Goal: Task Accomplishment & Management: Use online tool/utility

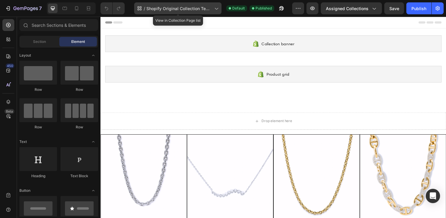
click at [175, 10] on span "Shopify Original Collection Template" at bounding box center [179, 8] width 66 height 6
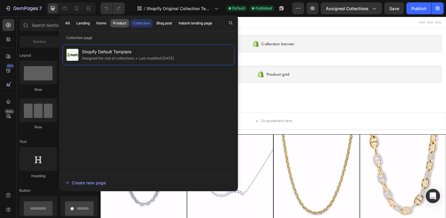
click at [117, 21] on div "Product" at bounding box center [119, 23] width 13 height 5
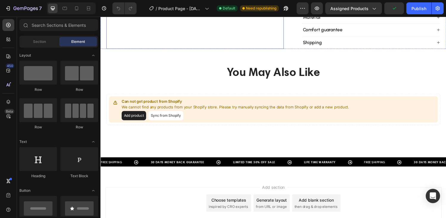
scroll to position [234, 0]
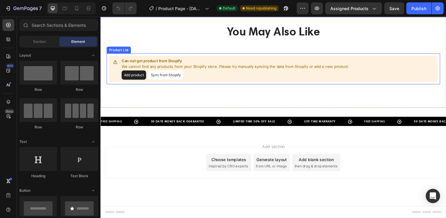
click at [135, 76] on button "Add product" at bounding box center [134, 77] width 25 height 10
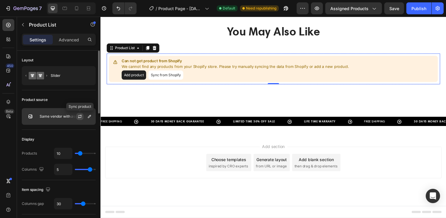
click at [80, 116] on icon "button" at bounding box center [79, 116] width 5 height 5
click at [88, 117] on icon "button" at bounding box center [89, 116] width 5 height 5
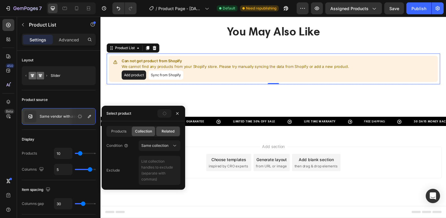
click at [142, 131] on span "Collection" at bounding box center [143, 131] width 17 height 5
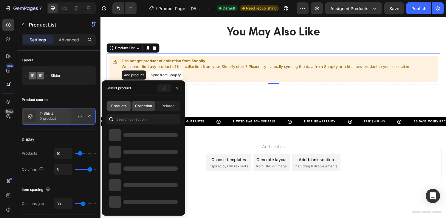
click at [122, 107] on span "Products" at bounding box center [118, 105] width 15 height 5
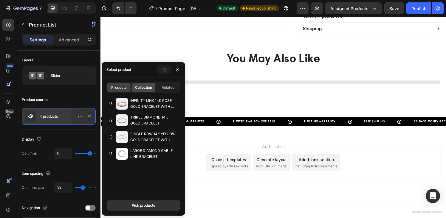
scroll to position [234, 0]
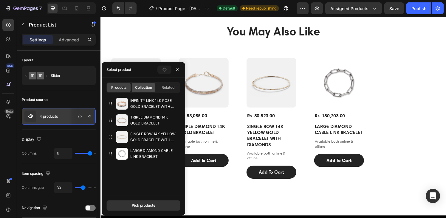
click at [146, 89] on span "Collection" at bounding box center [143, 87] width 17 height 5
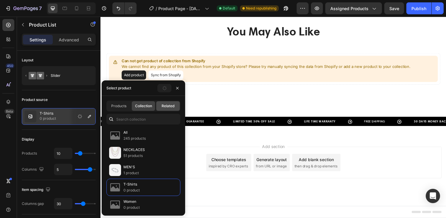
click at [164, 107] on span "Related" at bounding box center [167, 105] width 13 height 5
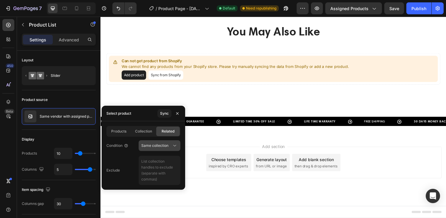
click at [159, 147] on span "Same collection" at bounding box center [154, 145] width 27 height 4
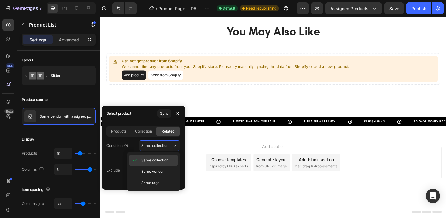
click at [155, 159] on span "Same collection" at bounding box center [154, 160] width 27 height 5
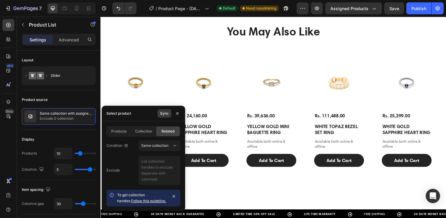
click at [166, 113] on div "Sync" at bounding box center [164, 113] width 9 height 5
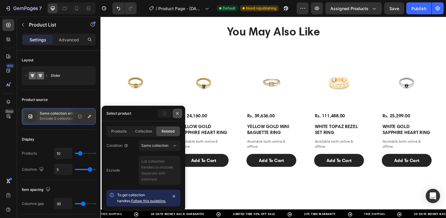
click at [177, 113] on icon "button" at bounding box center [177, 113] width 2 height 2
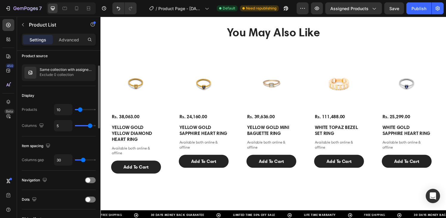
scroll to position [47, 0]
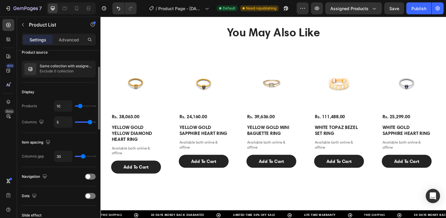
type input "15"
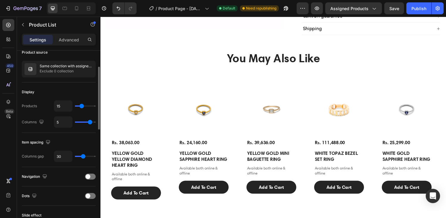
type input "16"
type input "17"
type input "19"
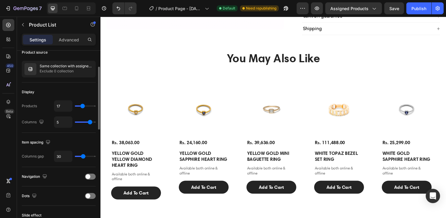
type input "19"
type input "21"
type input "22"
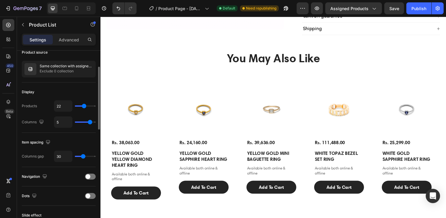
type input "23"
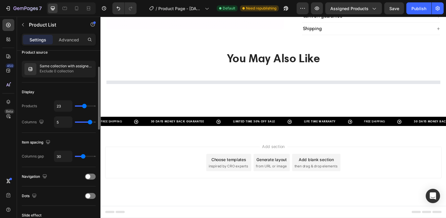
type input "24"
type input "25"
drag, startPoint x: 82, startPoint y: 106, endPoint x: 85, endPoint y: 106, distance: 3.3
type input "25"
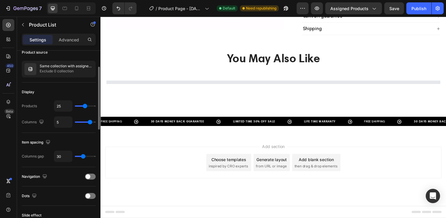
click at [85, 106] on input "range" at bounding box center [85, 105] width 21 height 1
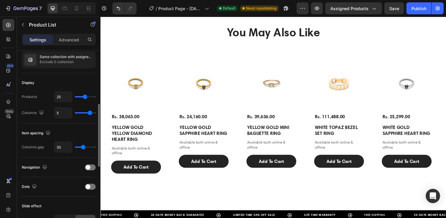
scroll to position [82, 0]
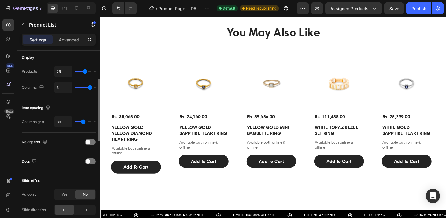
type input "0"
drag, startPoint x: 83, startPoint y: 123, endPoint x: 73, endPoint y: 123, distance: 10.4
type input "0"
click at [75, 122] on input "range" at bounding box center [85, 121] width 21 height 1
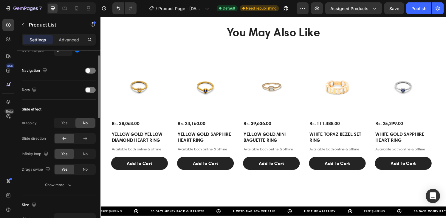
scroll to position [157, 0]
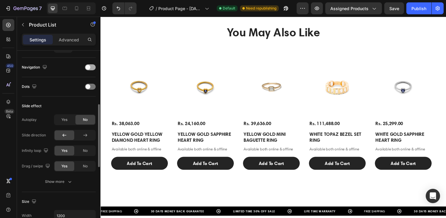
click at [90, 69] on span at bounding box center [88, 67] width 5 height 5
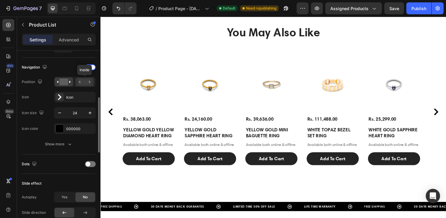
click at [80, 82] on icon at bounding box center [79, 82] width 1 height 2
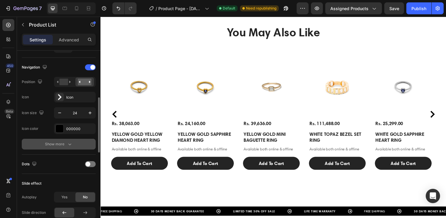
click at [63, 143] on div "Show more" at bounding box center [59, 144] width 28 height 6
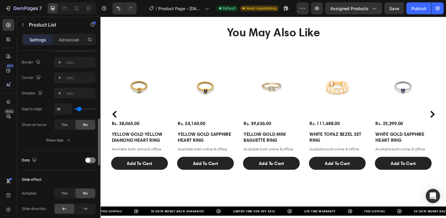
scroll to position [271, 0]
click at [63, 124] on span "Yes" at bounding box center [64, 123] width 6 height 5
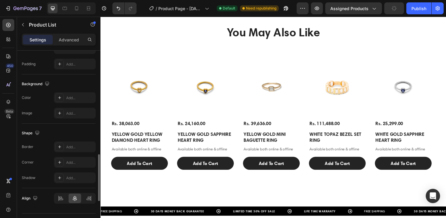
scroll to position [541, 0]
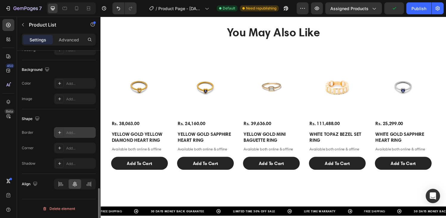
click at [60, 133] on icon at bounding box center [59, 132] width 3 height 3
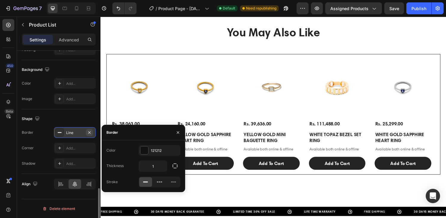
click at [88, 132] on icon "button" at bounding box center [89, 132] width 5 height 5
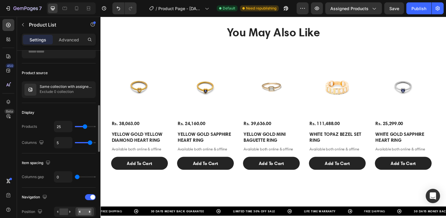
scroll to position [0, 0]
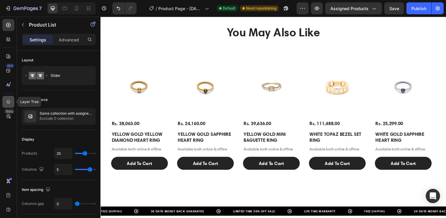
click at [8, 97] on div at bounding box center [8, 102] width 12 height 12
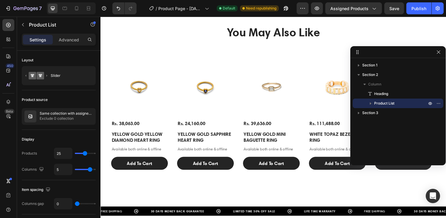
click at [369, 102] on icon "button" at bounding box center [370, 103] width 6 height 6
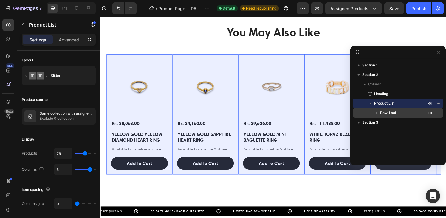
click at [387, 111] on span "Row 1 col" at bounding box center [388, 113] width 16 height 6
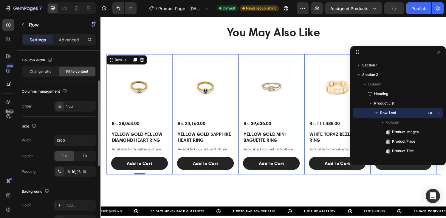
scroll to position [61, 0]
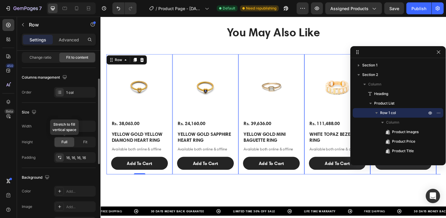
click at [65, 143] on span "Full" at bounding box center [64, 141] width 6 height 5
click at [84, 143] on span "Fit" at bounding box center [85, 141] width 4 height 5
click at [60, 143] on div "Full" at bounding box center [65, 142] width 20 height 10
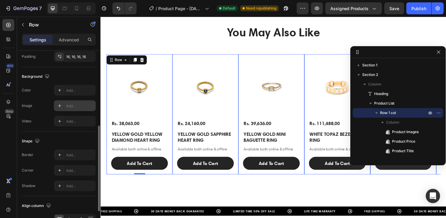
scroll to position [179, 0]
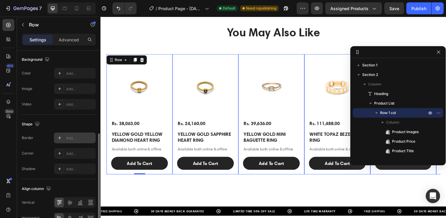
click at [58, 136] on icon at bounding box center [59, 138] width 5 height 5
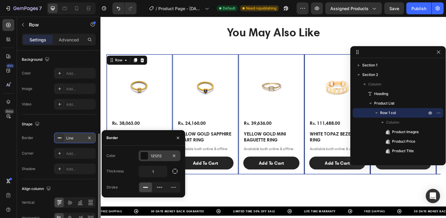
click at [144, 155] on div at bounding box center [144, 156] width 8 height 8
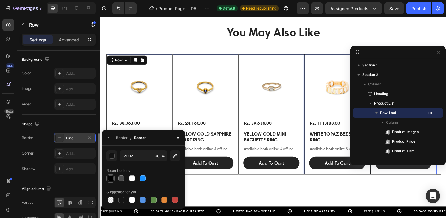
click at [111, 180] on div at bounding box center [111, 178] width 6 height 6
type input "000000"
click at [111, 139] on icon "button" at bounding box center [108, 138] width 5 height 5
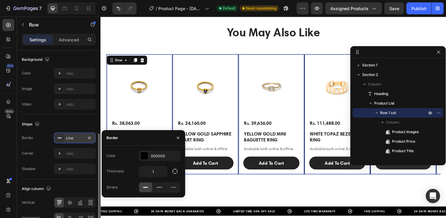
click at [77, 119] on div "Shape Border Line Corner Add... Shadow Add..." at bounding box center [59, 147] width 74 height 65
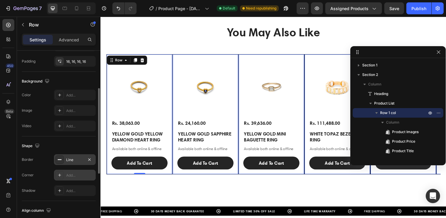
scroll to position [213, 0]
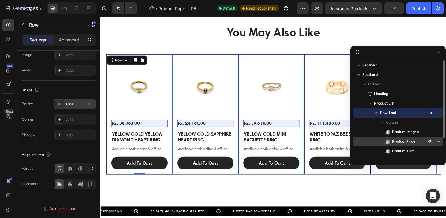
click at [405, 144] on span "Product Price" at bounding box center [403, 142] width 23 height 6
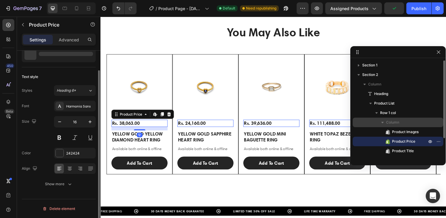
scroll to position [0, 0]
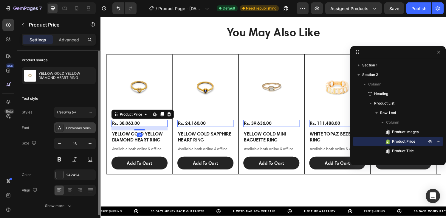
click at [74, 124] on div "Harmonia Sans" at bounding box center [75, 127] width 42 height 11
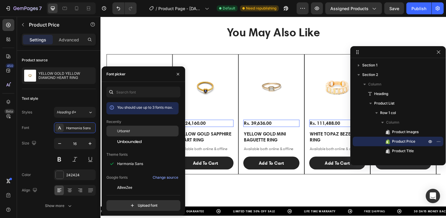
click at [125, 133] on span "Urbanist" at bounding box center [123, 130] width 13 height 5
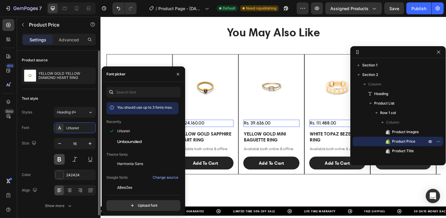
click at [60, 159] on button at bounding box center [59, 159] width 11 height 11
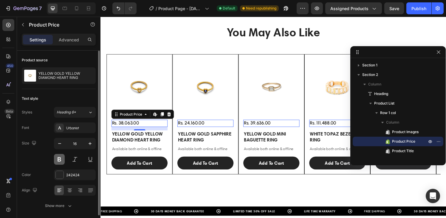
click at [60, 158] on button at bounding box center [59, 159] width 11 height 11
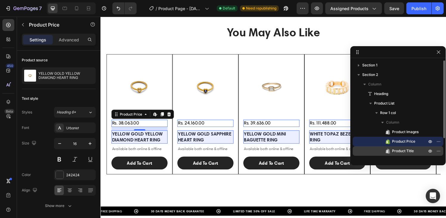
click at [406, 151] on span "Product Title" at bounding box center [403, 151] width 22 height 6
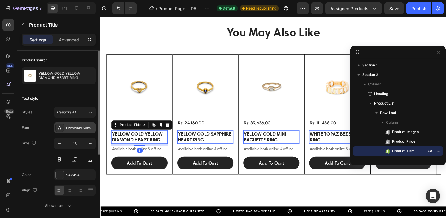
click at [68, 129] on div "Harmonia Sans" at bounding box center [80, 127] width 28 height 5
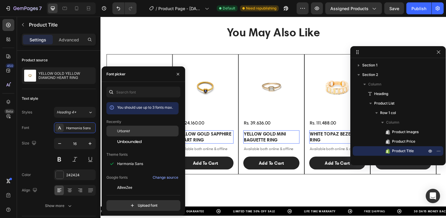
click at [121, 132] on span "Urbanist" at bounding box center [123, 130] width 13 height 5
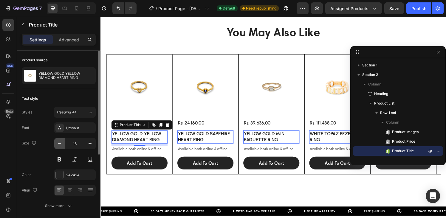
click at [60, 146] on icon "button" at bounding box center [60, 144] width 6 height 6
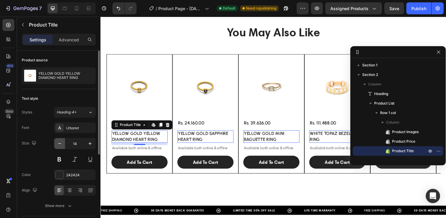
click at [60, 146] on icon "button" at bounding box center [60, 144] width 6 height 6
type input "13"
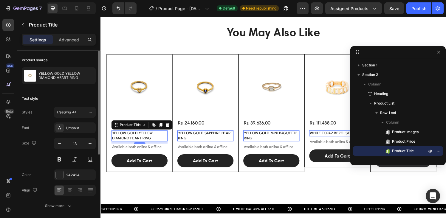
click at [48, 154] on div "Size 13" at bounding box center [59, 151] width 74 height 27
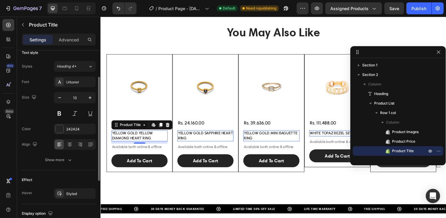
scroll to position [46, 0]
drag, startPoint x: 405, startPoint y: 142, endPoint x: 403, endPoint y: 149, distance: 7.2
click at [403, 149] on div "Product Images Product Price Product Title Text Block Add to Cart" at bounding box center [397, 151] width 91 height 48
click at [437, 150] on icon "button" at bounding box center [438, 151] width 5 height 5
click at [63, 161] on div "Show more" at bounding box center [59, 160] width 28 height 6
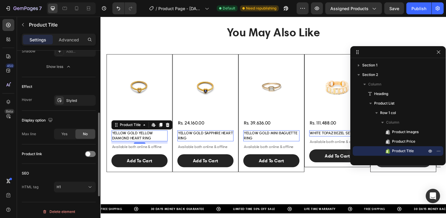
scroll to position [221, 0]
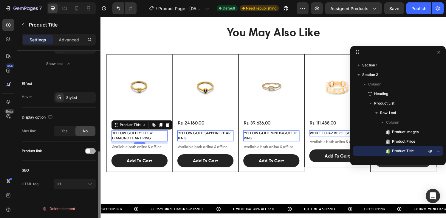
click at [90, 151] on span at bounding box center [88, 151] width 5 height 5
click at [148, 152] on p "Available both online & offline" at bounding box center [140, 151] width 57 height 5
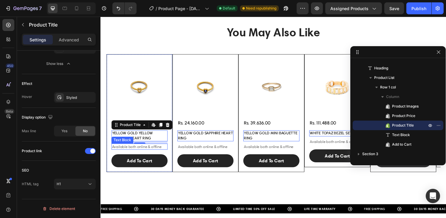
scroll to position [0, 0]
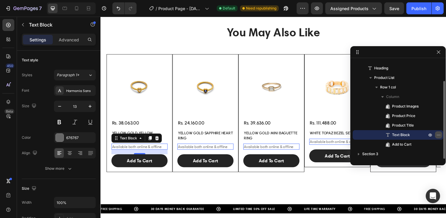
click at [439, 135] on icon "button" at bounding box center [439, 135] width 1 height 1
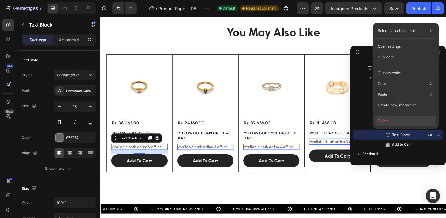
click at [400, 122] on button "Delete" at bounding box center [405, 121] width 61 height 11
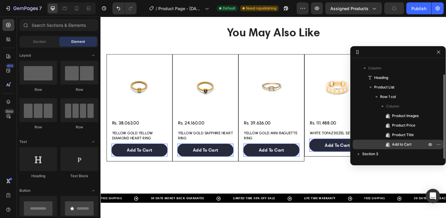
click at [409, 144] on span "Add to Cart" at bounding box center [401, 145] width 19 height 6
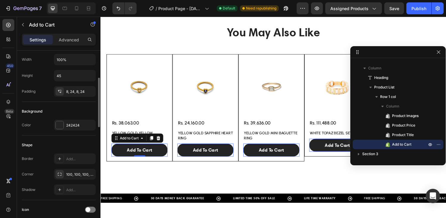
scroll to position [96, 0]
click at [61, 125] on div at bounding box center [60, 124] width 8 height 8
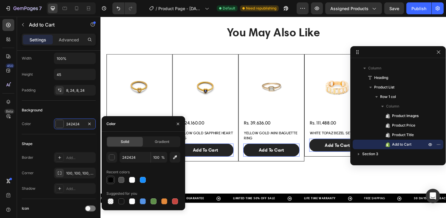
click at [109, 179] on div at bounding box center [111, 180] width 6 height 6
type input "000000"
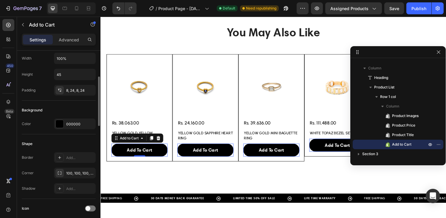
click at [66, 136] on div "Shape Border Add... Corner 100, 100, 100, 100 Shadow Add..." at bounding box center [59, 166] width 74 height 65
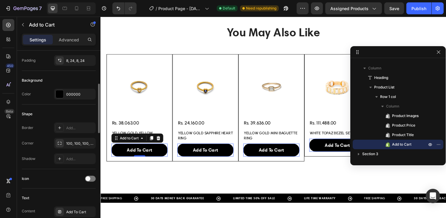
scroll to position [129, 0]
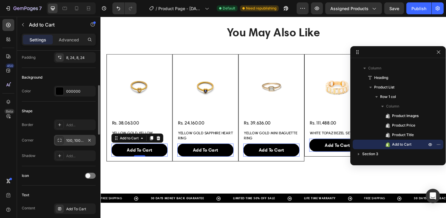
click at [63, 140] on div at bounding box center [59, 140] width 8 height 8
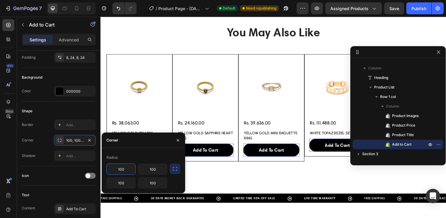
click at [118, 169] on input "100" at bounding box center [121, 169] width 29 height 11
type input "0"
click at [175, 168] on icon "button" at bounding box center [175, 169] width 6 height 6
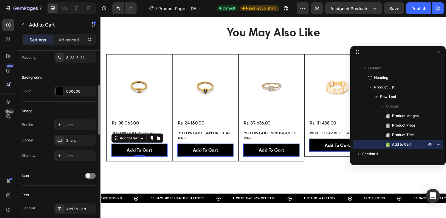
click at [44, 141] on div "Corner Sharp" at bounding box center [59, 140] width 74 height 11
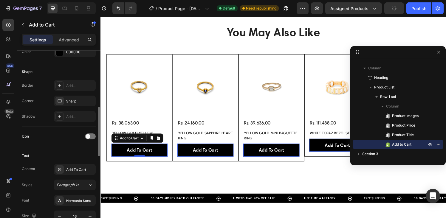
scroll to position [180, 0]
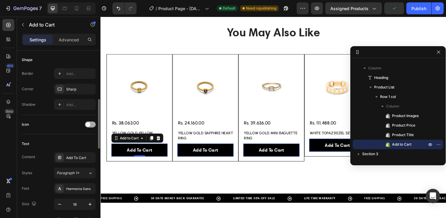
click at [88, 126] on span at bounding box center [88, 124] width 5 height 5
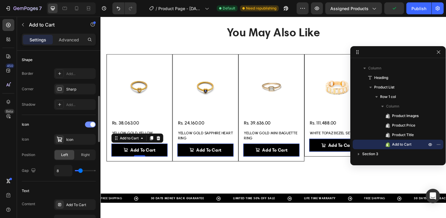
click at [88, 126] on div at bounding box center [90, 125] width 11 height 6
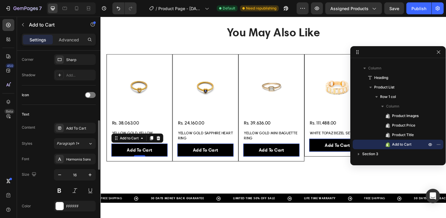
scroll to position [228, 0]
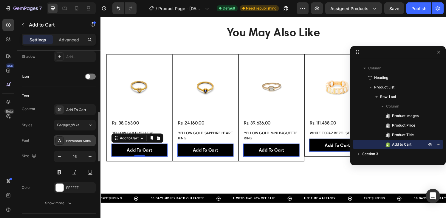
click at [74, 141] on div "Harmonia Sans" at bounding box center [80, 140] width 28 height 5
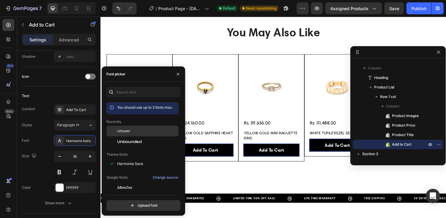
click at [125, 130] on span "Urbanist" at bounding box center [123, 130] width 13 height 5
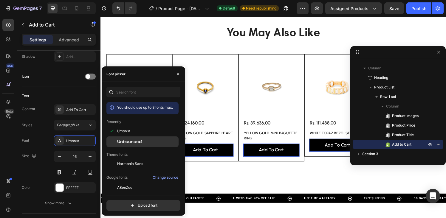
click at [130, 142] on span "Unbounded" at bounding box center [129, 141] width 24 height 5
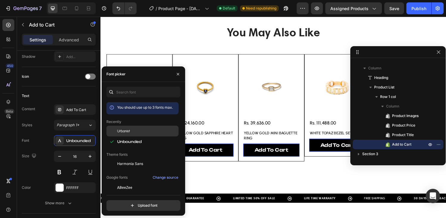
click at [126, 131] on span "Urbanist" at bounding box center [123, 130] width 13 height 5
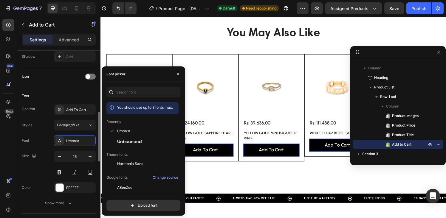
click at [47, 130] on div "Styles Paragraph 1* Font Urbanist Size 16 Color FFFFFF Show more" at bounding box center [59, 164] width 74 height 89
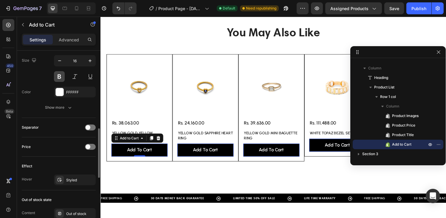
scroll to position [324, 0]
click at [89, 148] on span at bounding box center [88, 146] width 5 height 5
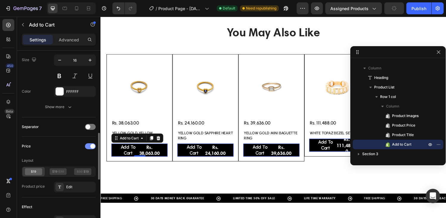
click at [89, 148] on div at bounding box center [90, 146] width 11 height 6
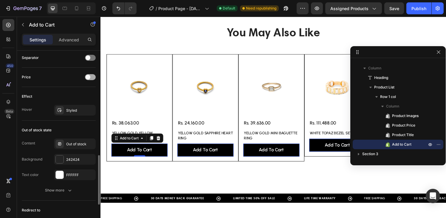
scroll to position [395, 0]
click at [69, 107] on div "Styled" at bounding box center [74, 109] width 17 height 5
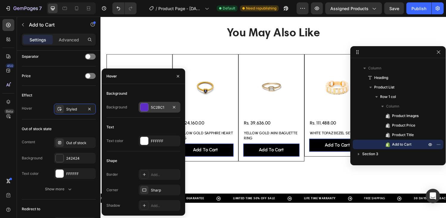
click at [145, 108] on div at bounding box center [144, 107] width 8 height 8
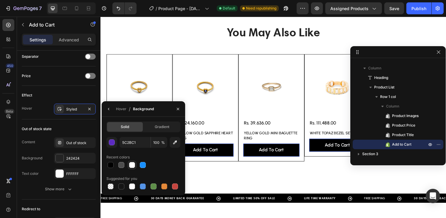
click at [132, 165] on div at bounding box center [132, 165] width 6 height 6
type input "FFFFFF"
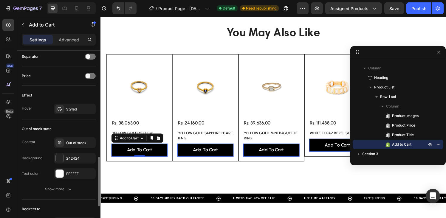
click at [80, 128] on div "Out of stock state" at bounding box center [59, 129] width 74 height 10
click at [73, 109] on div "Styled" at bounding box center [74, 109] width 17 height 5
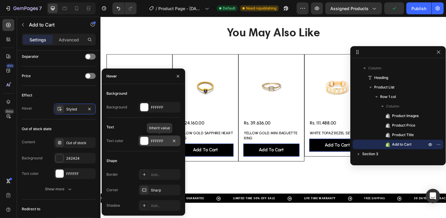
click at [144, 142] on div at bounding box center [144, 141] width 8 height 8
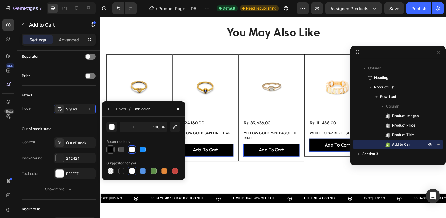
click at [111, 150] on div at bounding box center [111, 150] width 6 height 6
type input "000000"
click at [81, 123] on div "Out of stock state Content Out of stock Background 242424 Text color FFFFFF Sho…" at bounding box center [59, 159] width 74 height 80
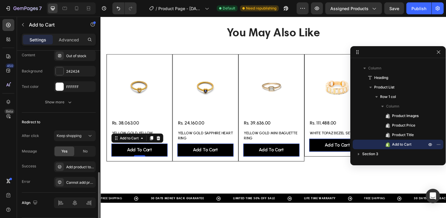
scroll to position [501, 0]
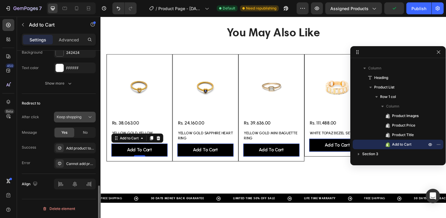
click at [88, 117] on icon at bounding box center [90, 117] width 6 height 6
click at [47, 115] on div "After click Keep shopping" at bounding box center [59, 117] width 74 height 11
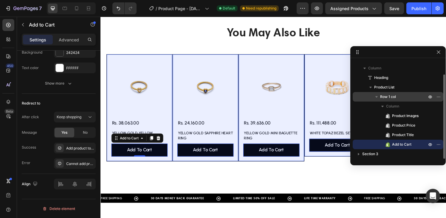
click at [393, 98] on span "Row 1 col" at bounding box center [388, 97] width 16 height 6
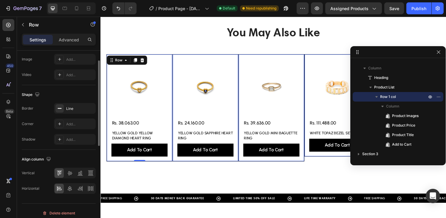
scroll to position [213, 0]
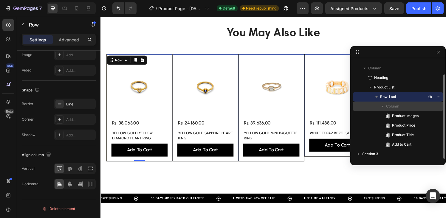
click at [400, 105] on p "Column" at bounding box center [407, 106] width 42 height 6
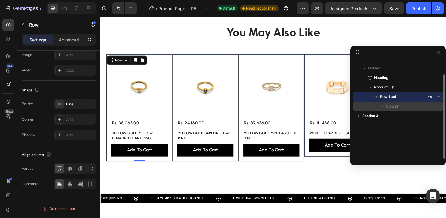
click at [393, 108] on span "Column" at bounding box center [392, 106] width 13 height 6
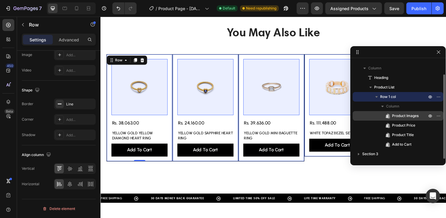
click at [393, 115] on span "Product Images" at bounding box center [405, 116] width 27 height 6
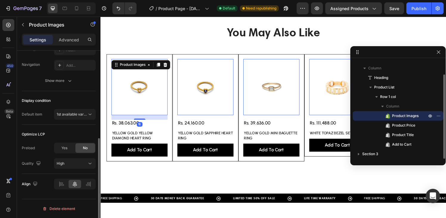
scroll to position [0, 0]
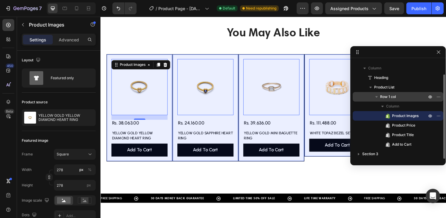
click at [392, 100] on span "Row 1 col" at bounding box center [388, 97] width 16 height 6
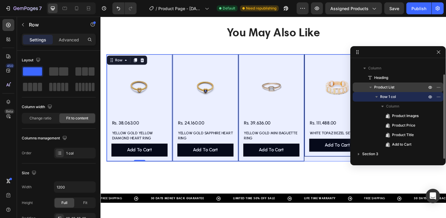
click at [386, 87] on span "Product List" at bounding box center [384, 87] width 20 height 6
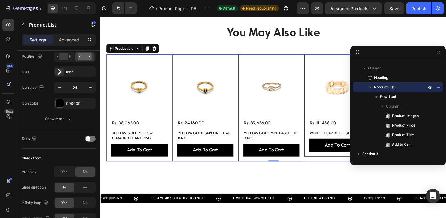
scroll to position [6, 0]
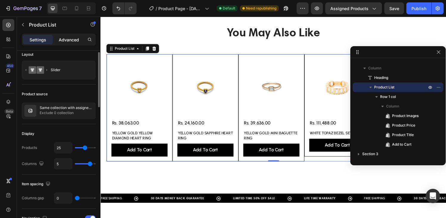
click at [68, 35] on div "Advanced" at bounding box center [69, 40] width 30 height 10
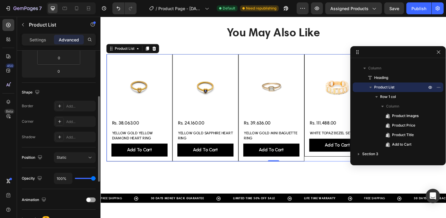
scroll to position [213, 0]
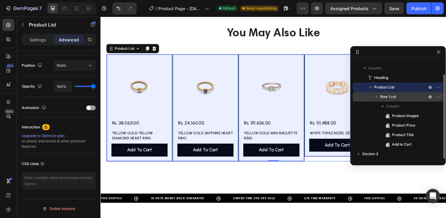
click at [397, 96] on p "Row 1 col" at bounding box center [404, 97] width 48 height 6
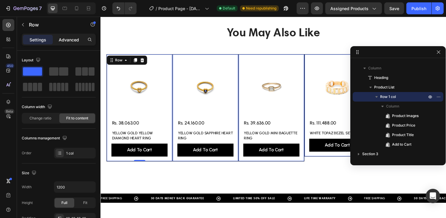
click at [70, 41] on p "Advanced" at bounding box center [69, 40] width 20 height 6
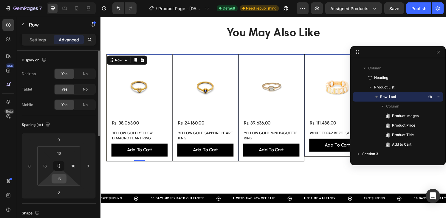
click at [60, 183] on div "16" at bounding box center [59, 179] width 15 height 10
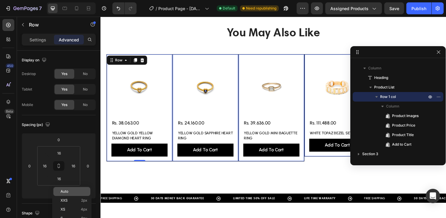
click at [63, 192] on span "Auto" at bounding box center [64, 191] width 8 height 4
type input "Auto"
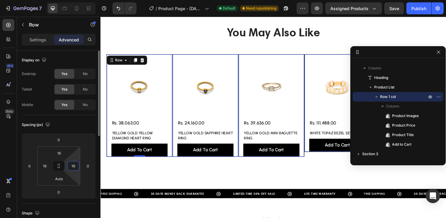
click at [74, 165] on input "16" at bounding box center [73, 165] width 9 height 9
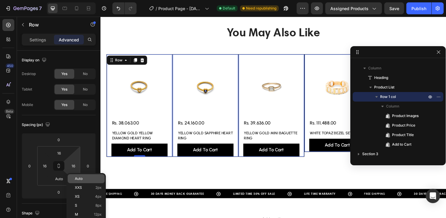
click at [82, 181] on div "Auto" at bounding box center [86, 178] width 37 height 9
type input "Auto"
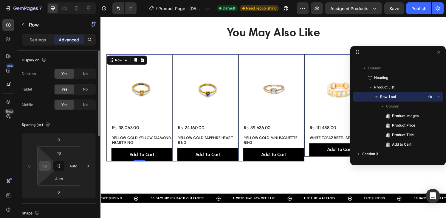
click at [48, 169] on input "16" at bounding box center [44, 165] width 9 height 9
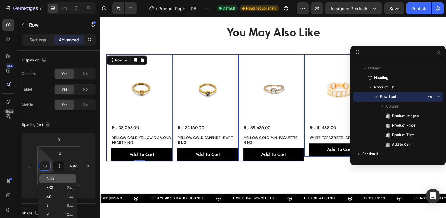
click at [59, 179] on p "Auto" at bounding box center [59, 179] width 27 height 4
type input "Auto"
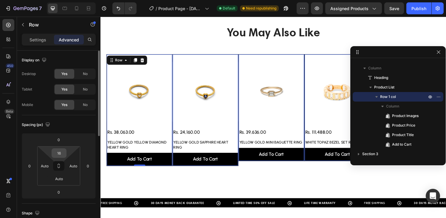
click at [60, 153] on input "16" at bounding box center [59, 153] width 12 height 9
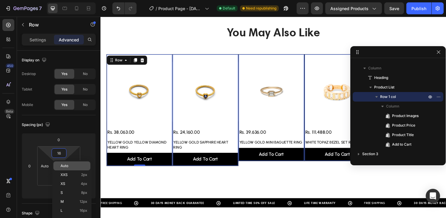
click at [65, 168] on div "Auto" at bounding box center [71, 165] width 37 height 9
type input "Auto"
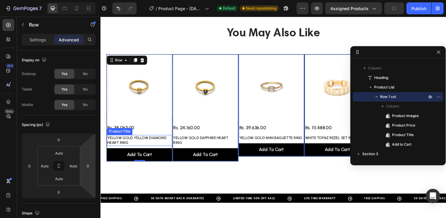
click at [127, 143] on h1 "YELLOW GOLD YELLOW DIAMOND HEART RING" at bounding box center [141, 144] width 68 height 11
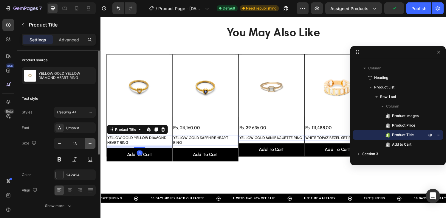
click at [88, 143] on icon "button" at bounding box center [90, 144] width 6 height 6
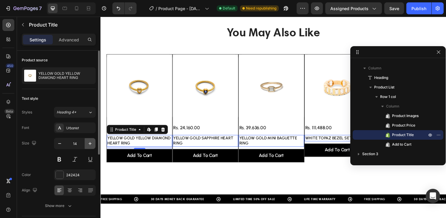
click at [88, 143] on icon "button" at bounding box center [90, 144] width 6 height 6
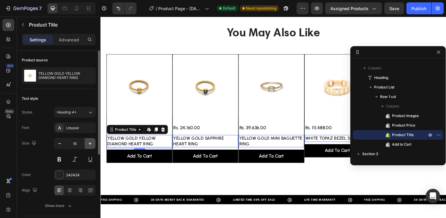
click at [88, 143] on icon "button" at bounding box center [90, 144] width 6 height 6
type input "16"
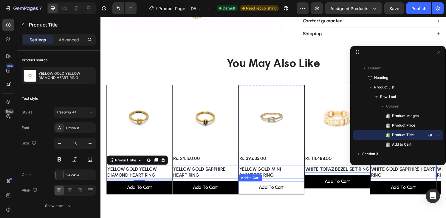
scroll to position [203, 0]
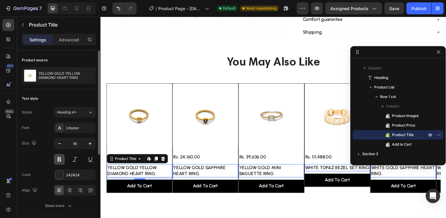
click at [60, 156] on button at bounding box center [59, 159] width 11 height 11
click at [46, 126] on div "Font Urbanist" at bounding box center [59, 127] width 74 height 11
click at [75, 39] on p "Advanced" at bounding box center [69, 40] width 20 height 6
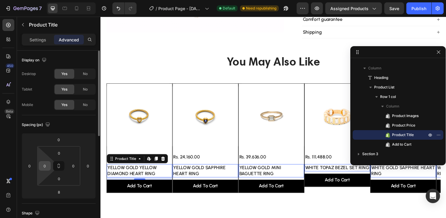
click at [46, 168] on input "0" at bounding box center [44, 165] width 9 height 9
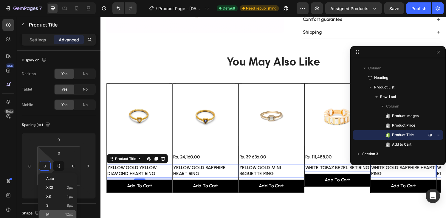
click at [57, 215] on p "M 12px" at bounding box center [59, 214] width 27 height 4
type input "12"
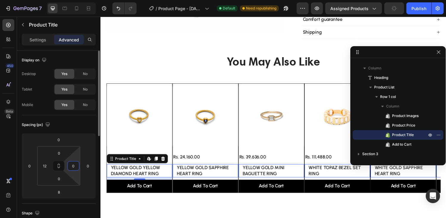
click at [73, 165] on input "0" at bounding box center [73, 165] width 9 height 9
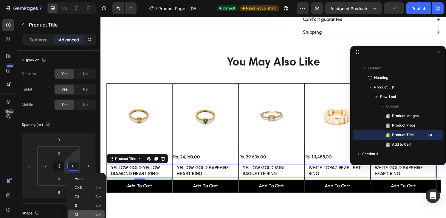
click at [82, 213] on p "M 12px" at bounding box center [88, 214] width 27 height 4
type input "12"
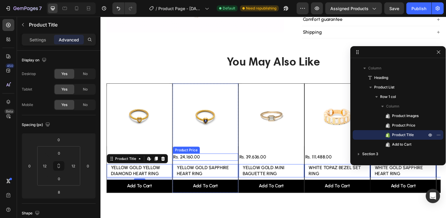
click at [174, 162] on div "Rs. 24,160.00" at bounding box center [141, 162] width 68 height 7
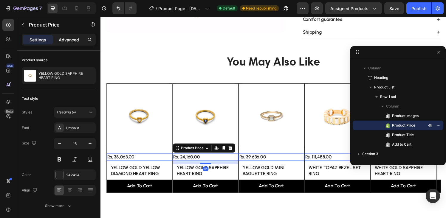
click at [66, 37] on p "Advanced" at bounding box center [69, 40] width 20 height 6
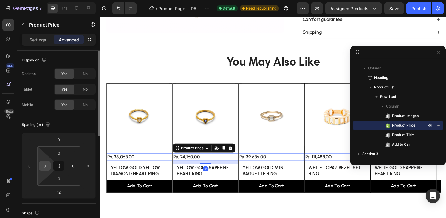
drag, startPoint x: 47, startPoint y: 164, endPoint x: 51, endPoint y: 169, distance: 6.0
click at [47, 164] on input "0" at bounding box center [44, 165] width 9 height 9
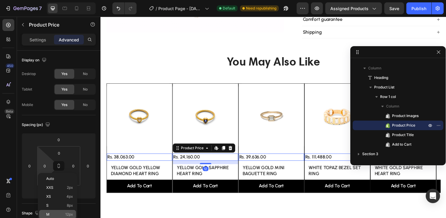
click at [60, 210] on div "M 12px" at bounding box center [57, 214] width 37 height 9
type input "12"
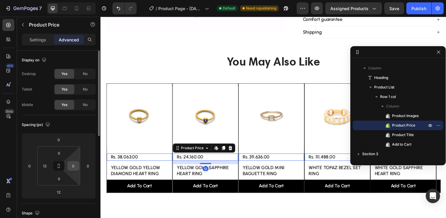
click at [72, 165] on input "0" at bounding box center [73, 165] width 9 height 9
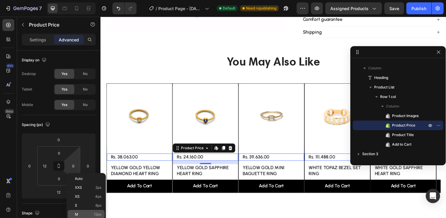
click at [78, 210] on div "M 12px" at bounding box center [86, 214] width 37 height 9
type input "12"
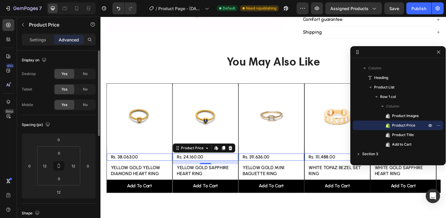
click at [0, 0] on div "Spacing (px) 0 0 12 0 0 12 0 12" at bounding box center [0, 0] width 0 height 0
click at [162, 129] on img at bounding box center [141, 120] width 68 height 68
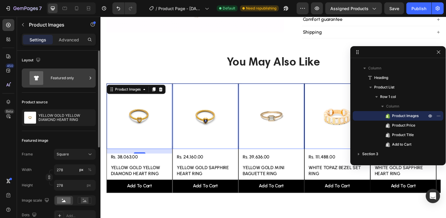
click at [61, 76] on div "Featured only" at bounding box center [69, 78] width 36 height 14
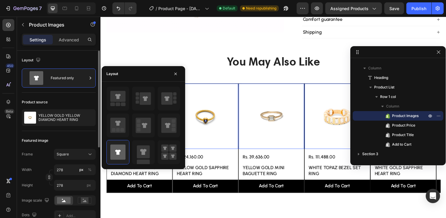
click at [69, 131] on div "Layout Featured only" at bounding box center [59, 194] width 74 height 126
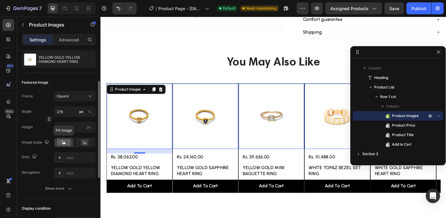
scroll to position [60, 0]
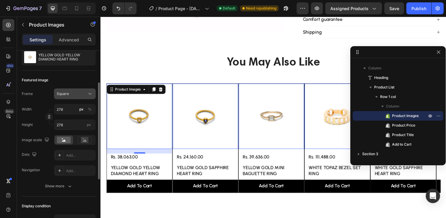
click at [73, 95] on div "Square" at bounding box center [71, 93] width 29 height 5
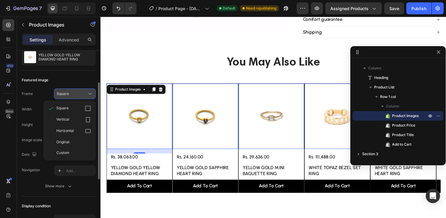
click at [73, 95] on div "Square" at bounding box center [71, 93] width 29 height 5
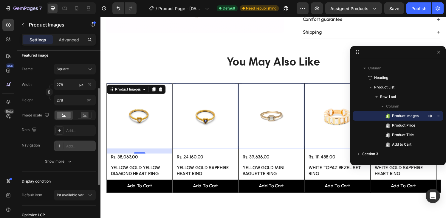
scroll to position [86, 0]
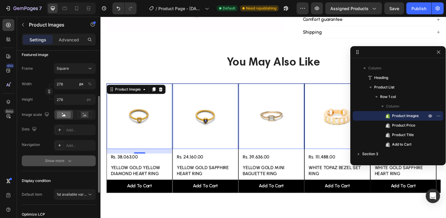
click at [65, 162] on div "Show more" at bounding box center [59, 161] width 28 height 6
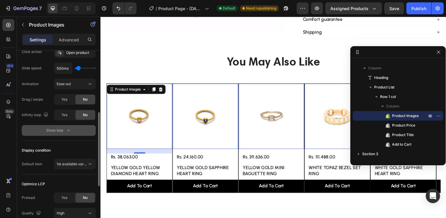
scroll to position [241, 0]
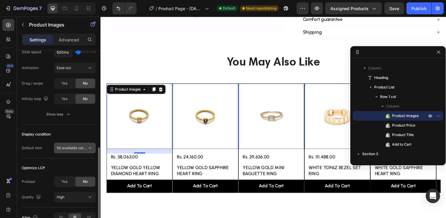
click at [69, 149] on span "1st available variant" at bounding box center [73, 148] width 33 height 4
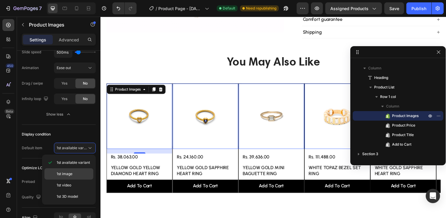
click at [63, 180] on div "1st image" at bounding box center [68, 185] width 49 height 11
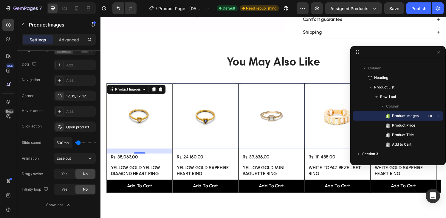
scroll to position [0, 0]
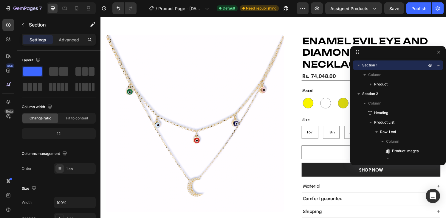
scroll to position [206, 0]
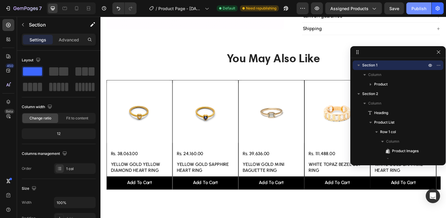
click at [417, 7] on div "Publish" at bounding box center [418, 8] width 15 height 6
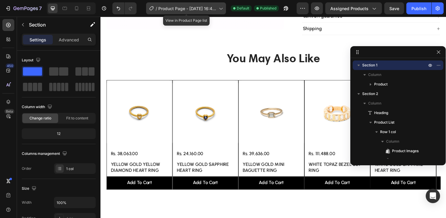
click at [170, 7] on span "Product Page - [DATE] 16:44:36" at bounding box center [187, 8] width 58 height 6
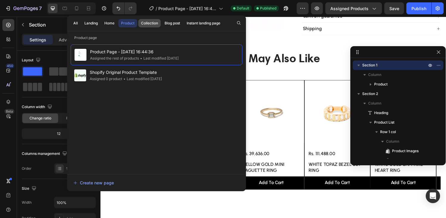
click at [162, 26] on button "Collection" at bounding box center [172, 23] width 21 height 8
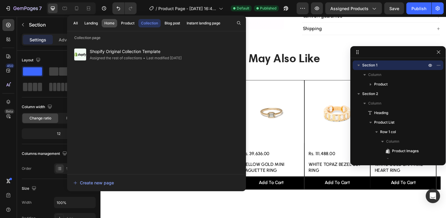
click at [105, 24] on div "Home" at bounding box center [109, 23] width 10 height 5
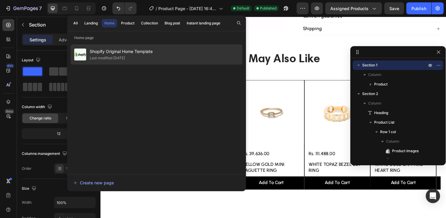
click at [109, 50] on span "Shopify Original Home Template" at bounding box center [121, 51] width 63 height 7
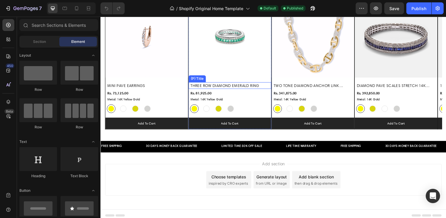
click at [248, 88] on h2 "THREE ROW DIAMOND EMERALD RING" at bounding box center [235, 88] width 84 height 7
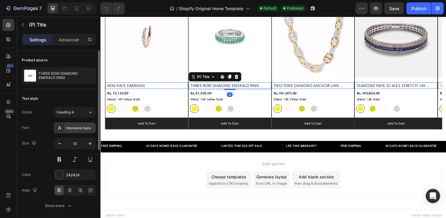
click at [70, 129] on div "Harmonia Sans" at bounding box center [80, 127] width 28 height 5
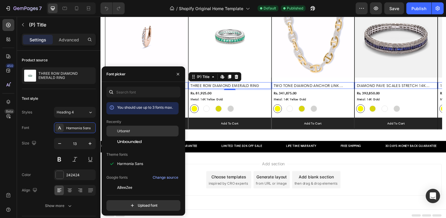
click at [123, 130] on span "Urbanist" at bounding box center [123, 130] width 13 height 5
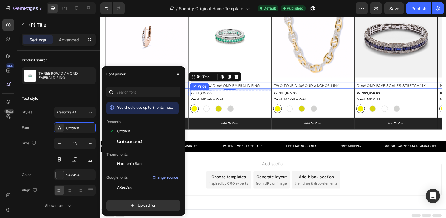
click at [130, 96] on div "Rs. 81,925.00" at bounding box center [118, 96] width 23 height 7
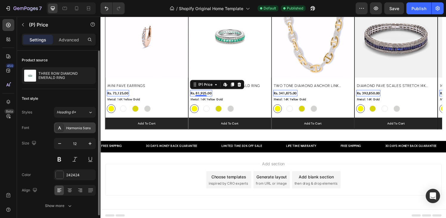
click at [84, 125] on div "Harmonia Sans" at bounding box center [80, 127] width 28 height 5
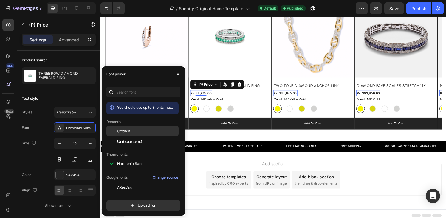
click at [123, 133] on span "Urbanist" at bounding box center [123, 130] width 13 height 5
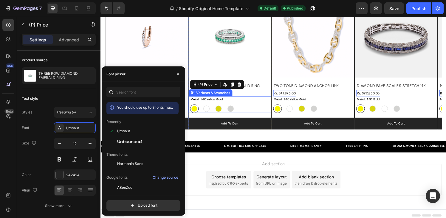
click at [142, 102] on legend "Metal: 14K Yellow Gold" at bounding box center [124, 102] width 35 height 6
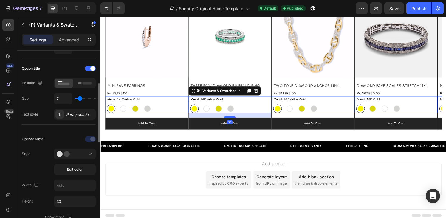
scroll to position [89, 0]
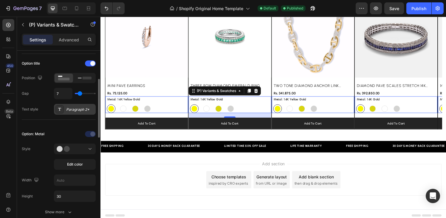
click at [72, 108] on div "Paragraph 2*" at bounding box center [80, 109] width 28 height 5
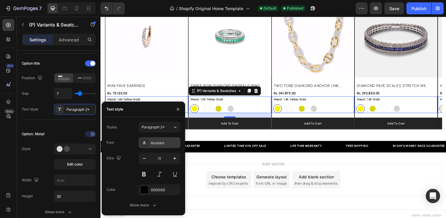
click at [157, 144] on div "Assistant" at bounding box center [165, 142] width 28 height 5
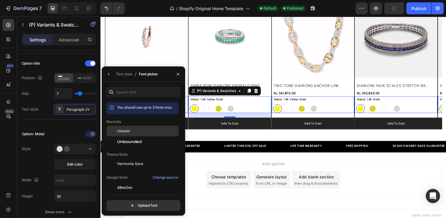
click at [131, 131] on div "Urbanist" at bounding box center [147, 130] width 60 height 5
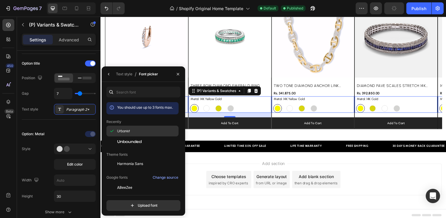
scroll to position [410, 0]
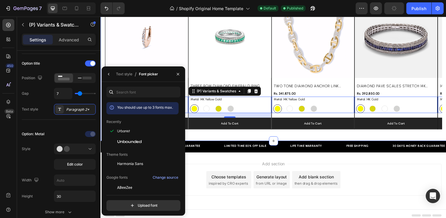
click at [224, 136] on div "Explore Our Best Sellers Heading Row (P) Images Row MINI PAVE EARRINGS (P) Titl…" at bounding box center [279, 49] width 358 height 191
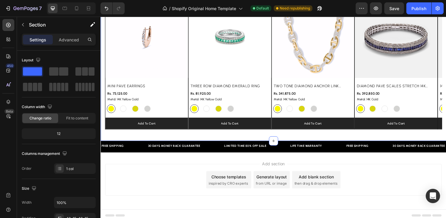
scroll to position [414, 0]
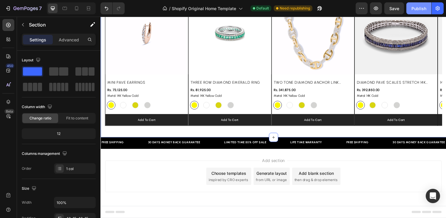
click at [423, 7] on div "Publish" at bounding box center [418, 8] width 15 height 6
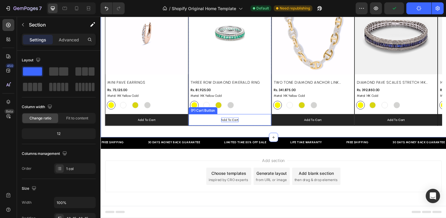
click at [157, 124] on div "Add to cart" at bounding box center [148, 123] width 18 height 5
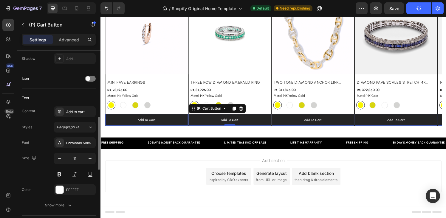
scroll to position [227, 0]
click at [69, 129] on button "Paragraph 1*" at bounding box center [75, 126] width 42 height 11
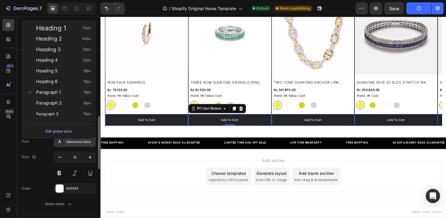
click at [79, 141] on div "Harmonia Sans" at bounding box center [80, 141] width 28 height 5
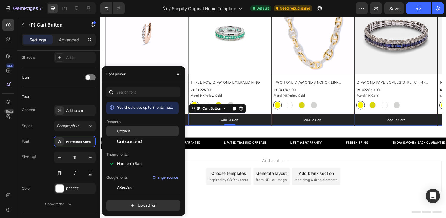
click at [124, 129] on span "Urbanist" at bounding box center [123, 130] width 13 height 5
click at [129, 130] on span "Urbanist" at bounding box center [123, 130] width 13 height 5
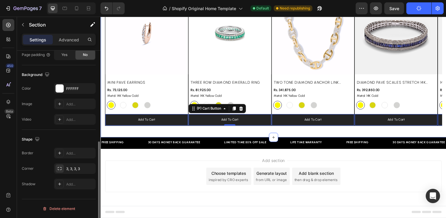
click at [237, 136] on div "Explore Our Best Sellers Heading Row (P) Images Row MINI PAVE EARRINGS (P) Titl…" at bounding box center [279, 46] width 358 height 191
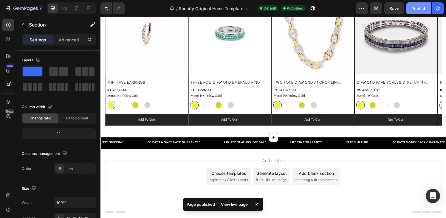
click at [421, 10] on div "Publish" at bounding box center [418, 8] width 15 height 6
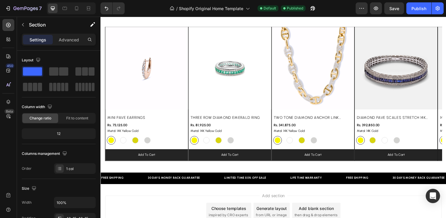
scroll to position [380, 0]
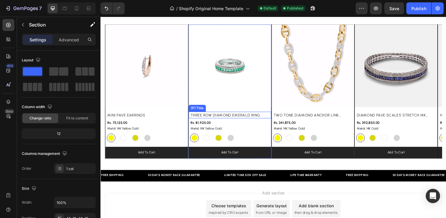
click at [208, 118] on h2 "THREE ROW DIAMOND EMERALD RING" at bounding box center [235, 118] width 84 height 7
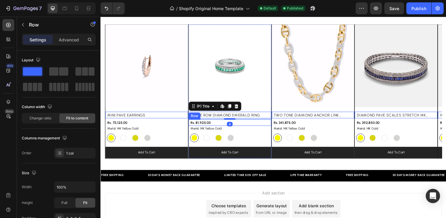
click at [191, 127] on div "Rs. 81,925.00 (P) Price (P) Price Row" at bounding box center [148, 126] width 86 height 7
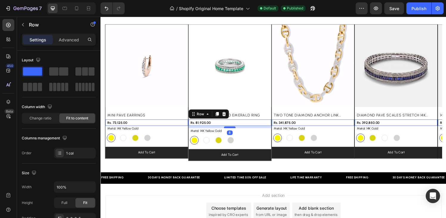
click at [100, 17] on div at bounding box center [100, 17] width 0 height 0
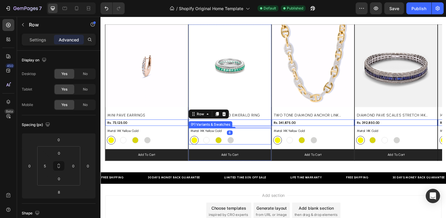
click at [140, 135] on legend "Metal: 14K Yellow Gold" at bounding box center [123, 135] width 33 height 6
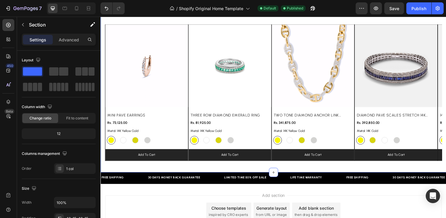
click at [300, 174] on div "Explore Our Best Sellers Heading Row (P) Images Row MINI PAVE EARRINGS (P) Titl…" at bounding box center [279, 81] width 358 height 194
click at [191, 148] on div "14K Yellow Gold 14K Yellow Gold 14K White Gold 14K White Gold 18K Gold Vermeil …" at bounding box center [149, 144] width 84 height 9
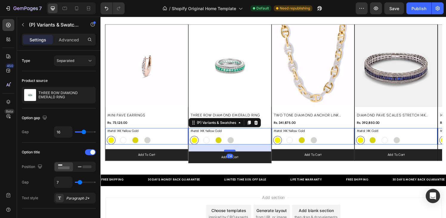
click at [100, 17] on div at bounding box center [100, 17] width 0 height 0
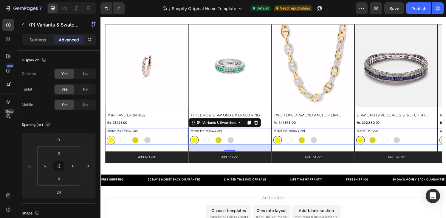
scroll to position [392, 0]
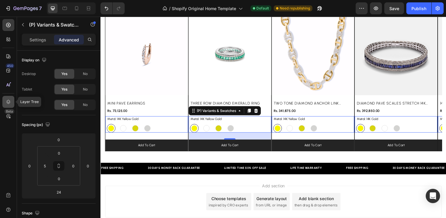
click at [10, 105] on div at bounding box center [8, 102] width 12 height 12
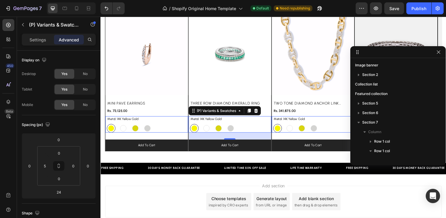
scroll to position [102, 0]
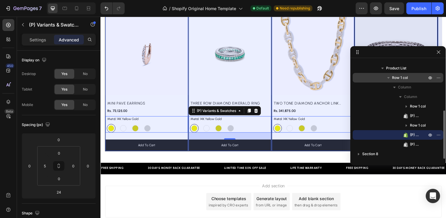
click at [404, 79] on span "Row 1 col" at bounding box center [400, 78] width 16 height 6
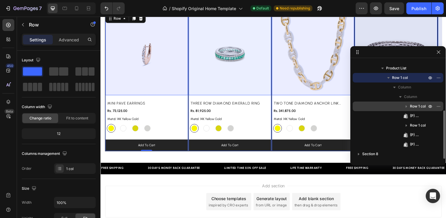
click at [414, 106] on span "Row 1 col" at bounding box center [418, 106] width 16 height 6
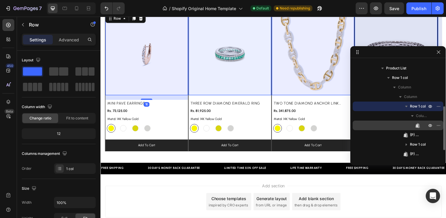
click at [421, 126] on div "(P) Images" at bounding box center [398, 126] width 86 height 10
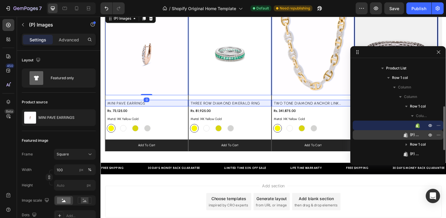
click at [410, 135] on span "(P) Title" at bounding box center [415, 135] width 11 height 6
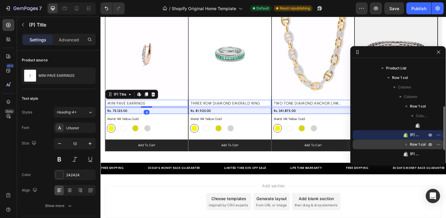
click at [411, 144] on span "Row 1 col" at bounding box center [418, 145] width 16 height 6
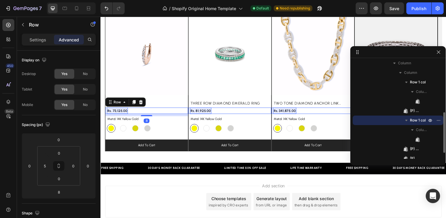
scroll to position [126, 0]
click at [423, 141] on div "(P) Price" at bounding box center [398, 139] width 86 height 10
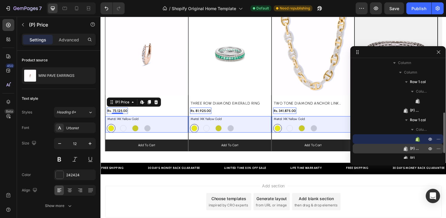
click at [417, 147] on span "(P) Variants & Swatches" at bounding box center [415, 149] width 11 height 6
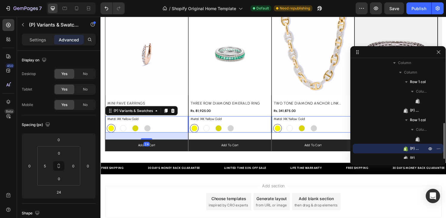
scroll to position [140, 0]
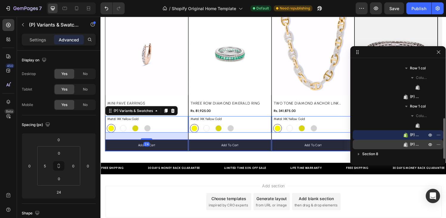
click at [416, 145] on span "(P) Cart Button" at bounding box center [415, 145] width 11 height 6
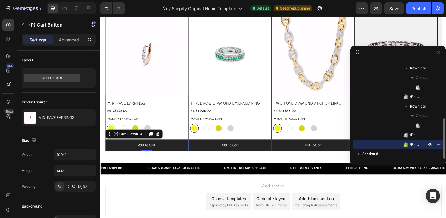
click at [412, 142] on span "(P) Cart Button" at bounding box center [415, 145] width 11 height 6
click at [413, 143] on span "(P) Cart Button" at bounding box center [415, 145] width 11 height 6
click at [89, 78] on icon at bounding box center [90, 78] width 6 height 6
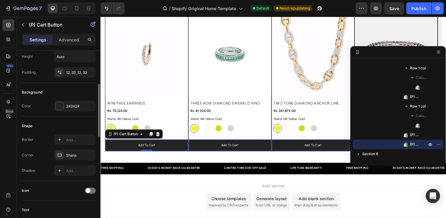
scroll to position [115, 0]
click at [61, 105] on div at bounding box center [60, 106] width 8 height 8
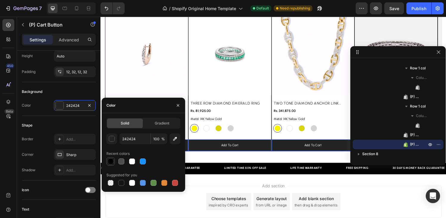
click at [111, 158] on div at bounding box center [110, 161] width 8 height 8
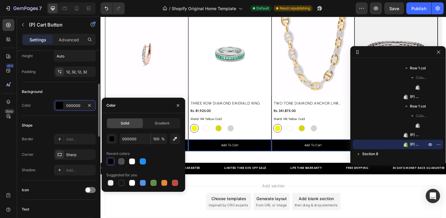
click at [76, 124] on div "Shape" at bounding box center [59, 126] width 74 height 10
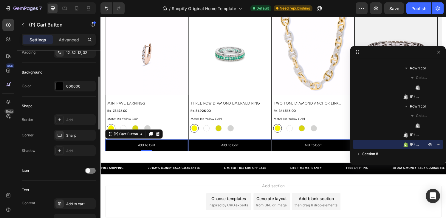
scroll to position [124, 0]
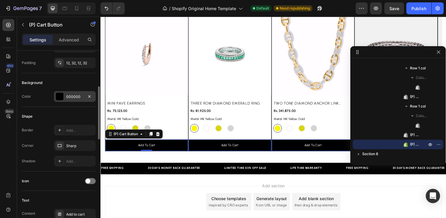
click at [61, 98] on div at bounding box center [60, 97] width 8 height 8
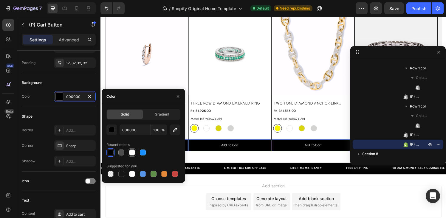
click at [132, 153] on div at bounding box center [132, 153] width 6 height 6
type input "FFFFFF"
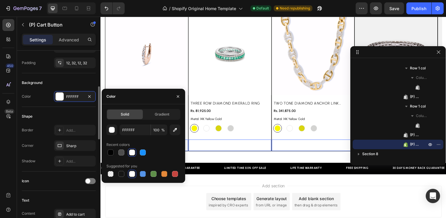
click at [81, 114] on div "Shape" at bounding box center [59, 117] width 74 height 10
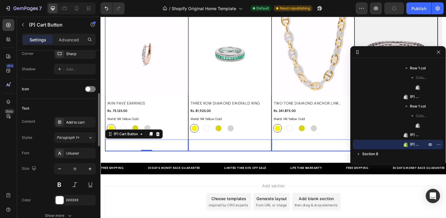
scroll to position [220, 0]
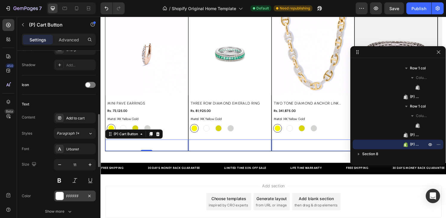
click at [66, 195] on div "FFFFFF" at bounding box center [74, 196] width 17 height 5
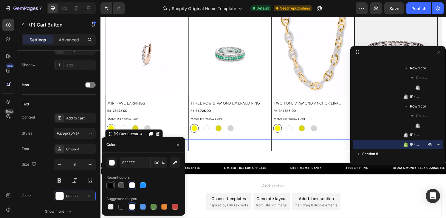
click at [109, 185] on div at bounding box center [111, 185] width 6 height 6
type input "000000"
click at [46, 141] on div "Styles Paragraph 1* Font Urbanist Size 11 Color 000000 Show more" at bounding box center [59, 172] width 74 height 89
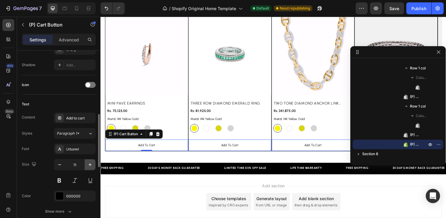
click at [91, 164] on icon "button" at bounding box center [90, 165] width 6 height 6
type input "12"
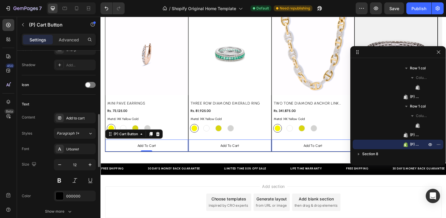
scroll to position [393, 0]
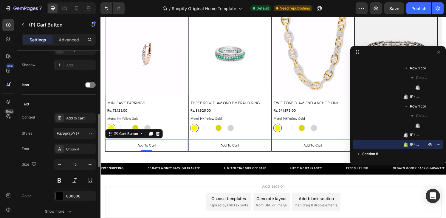
click at [42, 131] on div "Styles Paragraph 1*" at bounding box center [59, 133] width 74 height 11
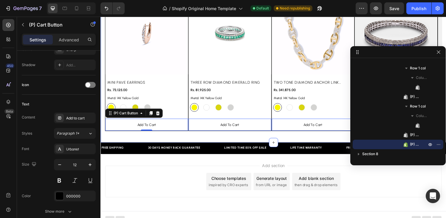
scroll to position [419, 0]
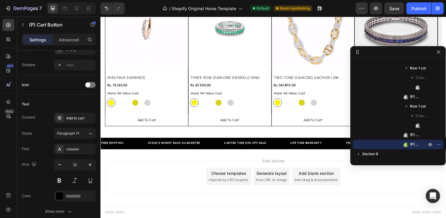
click at [164, 167] on div "Add section Choose templates inspired by CRO experts Generate layout from URL o…" at bounding box center [279, 182] width 348 height 33
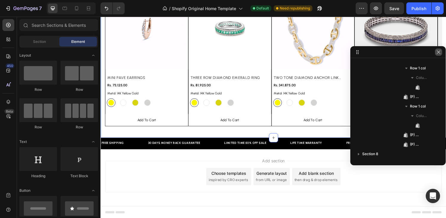
click at [439, 51] on icon "button" at bounding box center [438, 52] width 5 height 5
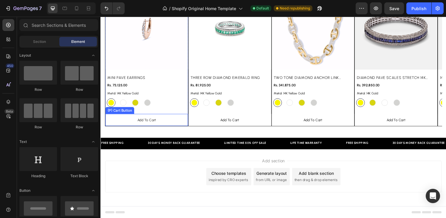
click at [166, 122] on button "Add to cart" at bounding box center [148, 123] width 86 height 13
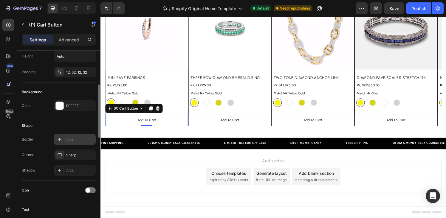
scroll to position [115, 0]
click at [70, 138] on div "Add..." at bounding box center [80, 138] width 28 height 5
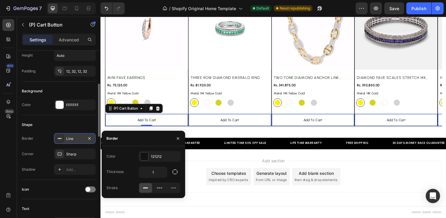
click at [77, 123] on div "Shape" at bounding box center [59, 125] width 74 height 10
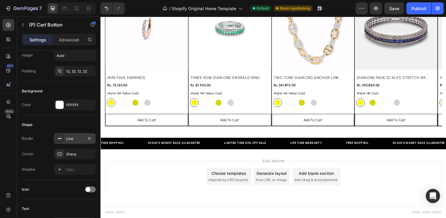
click at [196, 162] on div "Add section Choose templates inspired by CRO experts Generate layout from URL o…" at bounding box center [279, 183] width 358 height 59
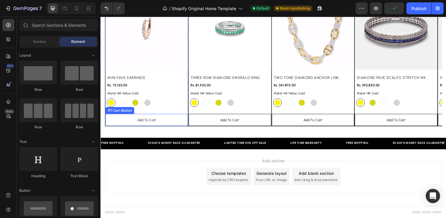
click at [176, 120] on button "Add to cart" at bounding box center [148, 123] width 86 height 13
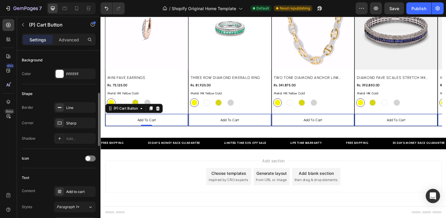
scroll to position [156, 0]
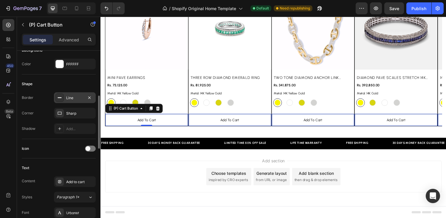
click at [75, 95] on div "Line" at bounding box center [74, 97] width 17 height 5
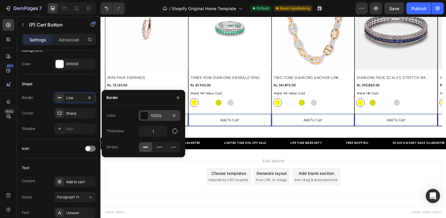
click at [145, 114] on div at bounding box center [144, 116] width 8 height 8
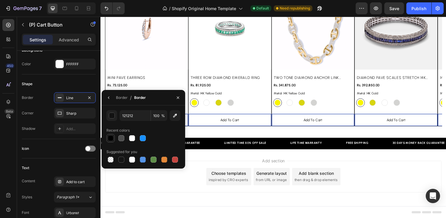
click at [111, 138] on div at bounding box center [111, 138] width 6 height 6
type input "000000"
click at [94, 106] on div "Border Line Corner Sharp Shadow Add..." at bounding box center [59, 113] width 74 height 42
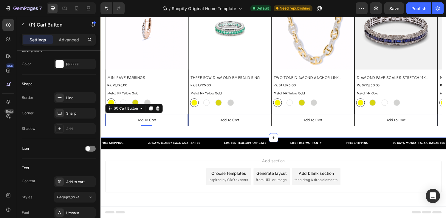
click at [147, 138] on div "Explore Our Best Sellers Heading Row (P) Images Row MINI PAVE EARRINGS (P) Titl…" at bounding box center [279, 43] width 358 height 197
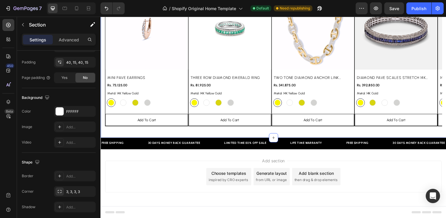
scroll to position [0, 0]
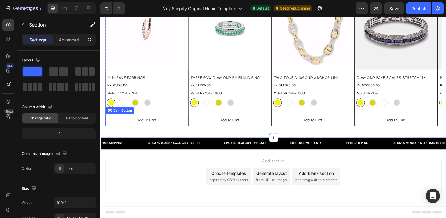
click at [181, 122] on button "Add to cart" at bounding box center [148, 123] width 86 height 13
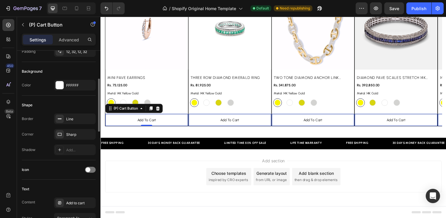
scroll to position [144, 0]
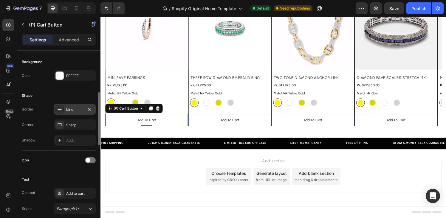
click at [70, 108] on div "Line" at bounding box center [74, 109] width 17 height 5
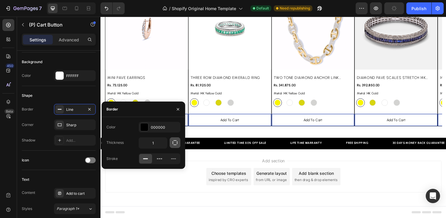
click at [176, 144] on icon "button" at bounding box center [175, 143] width 6 height 6
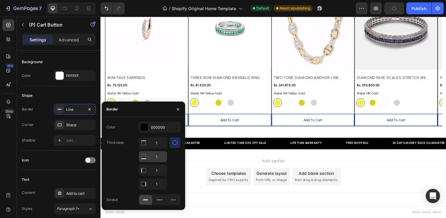
click at [144, 146] on icon at bounding box center [144, 143] width 6 height 6
click at [154, 158] on input "1" at bounding box center [153, 156] width 28 height 11
type input "0"
click at [156, 170] on input "1" at bounding box center [153, 170] width 28 height 11
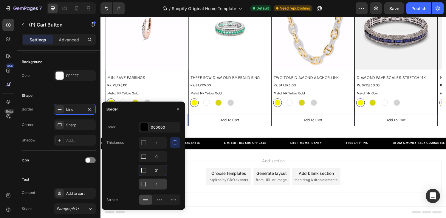
type input "1"
click at [159, 148] on input "1" at bounding box center [153, 143] width 28 height 11
type input "0"
click at [156, 148] on input "1" at bounding box center [153, 143] width 28 height 11
click at [156, 171] on input "1" at bounding box center [153, 170] width 28 height 11
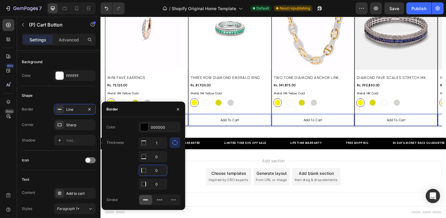
type input "0"
click at [176, 168] on div at bounding box center [175, 163] width 11 height 52
click at [215, 134] on div "Explore Our Best Sellers Heading Row (P) Images Row MINI PAVE EARRINGS (P) Titl…" at bounding box center [279, 43] width 358 height 197
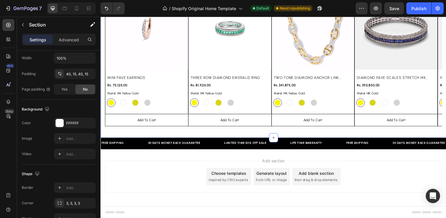
scroll to position [0, 0]
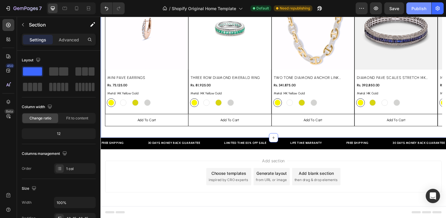
click at [426, 9] on div "Publish" at bounding box center [418, 8] width 15 height 6
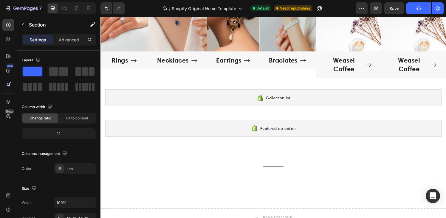
scroll to position [279, 0]
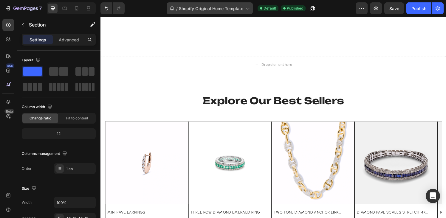
click at [225, 9] on span "Shopify Original Home Template" at bounding box center [211, 8] width 64 height 6
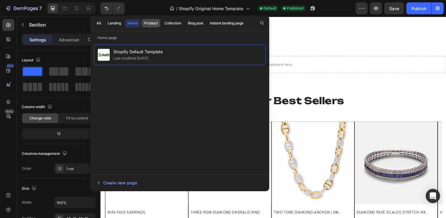
click at [155, 23] on div "Product" at bounding box center [150, 23] width 13 height 5
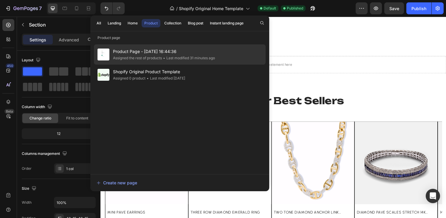
click at [148, 57] on div "Assigned the rest of products" at bounding box center [137, 58] width 49 height 6
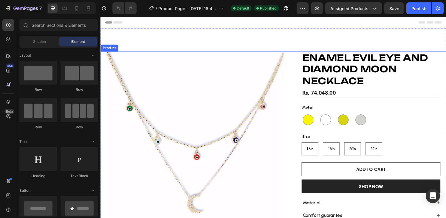
click at [287, 60] on div "Product Images ENAMEL EVIL EYE AND DIAMOND MOON NECKLACE Product Title Rs. 74,0…" at bounding box center [279, 147] width 358 height 189
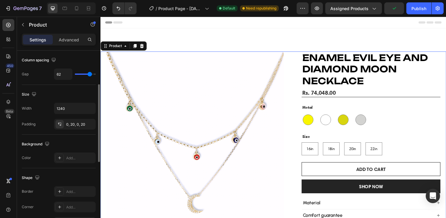
scroll to position [82, 0]
click at [75, 109] on input "1240" at bounding box center [74, 107] width 41 height 11
click at [88, 108] on icon "button" at bounding box center [90, 108] width 6 height 6
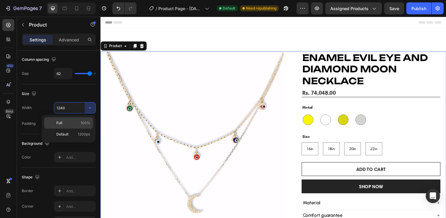
click at [71, 122] on p "Full 100%" at bounding box center [73, 122] width 34 height 5
type input "100%"
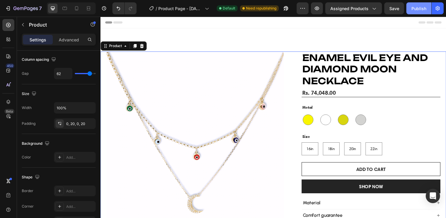
click at [422, 8] on div "Publish" at bounding box center [418, 8] width 15 height 6
click at [206, 88] on img at bounding box center [198, 145] width 184 height 184
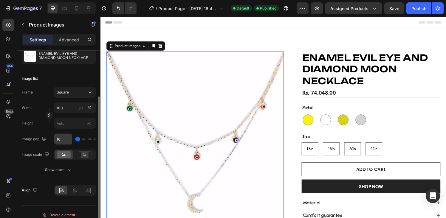
scroll to position [68, 0]
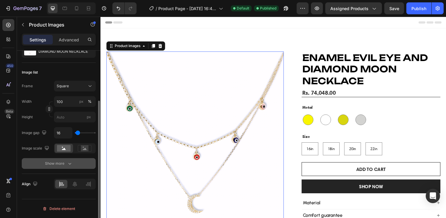
click at [62, 162] on div "Show more" at bounding box center [59, 164] width 28 height 6
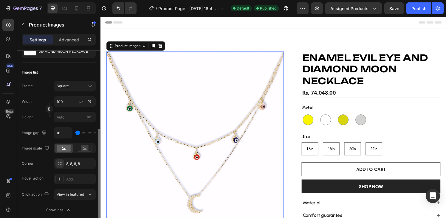
scroll to position [115, 0]
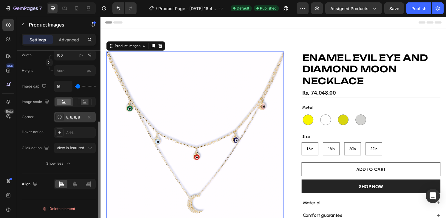
click at [60, 118] on icon at bounding box center [59, 117] width 5 height 5
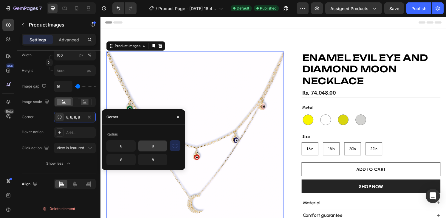
click at [154, 148] on input "8" at bounding box center [152, 146] width 29 height 11
type input "0"
click at [131, 136] on div "Radius" at bounding box center [143, 135] width 74 height 10
click at [125, 146] on input "8" at bounding box center [121, 146] width 29 height 11
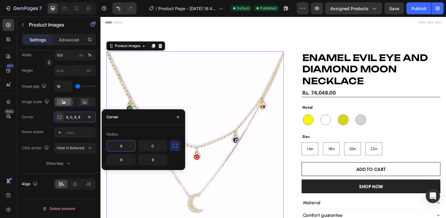
click at [125, 146] on input "8" at bounding box center [121, 146] width 29 height 11
type input "0"
click at [138, 154] on div "8" at bounding box center [152, 159] width 29 height 11
click at [178, 148] on button "button" at bounding box center [175, 145] width 11 height 11
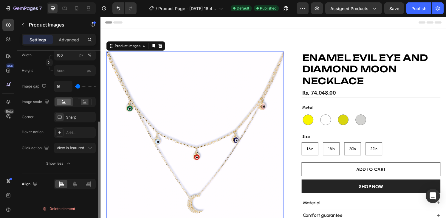
click at [38, 124] on div "Corner Sharp Hover action Add... Click action View in featured" at bounding box center [59, 133] width 74 height 42
click at [68, 43] on div "Advanced" at bounding box center [69, 40] width 30 height 10
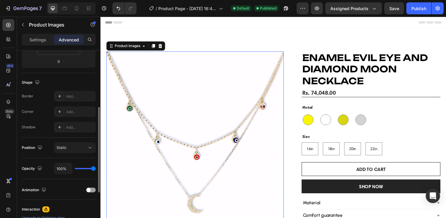
scroll to position [135, 0]
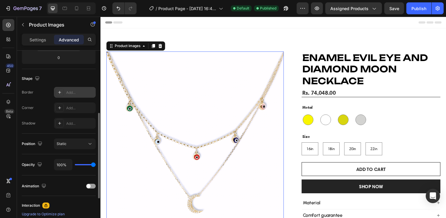
click at [59, 91] on icon at bounding box center [59, 92] width 3 height 3
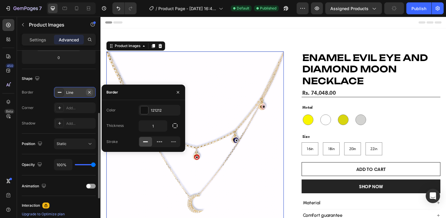
click at [88, 90] on icon "button" at bounding box center [89, 92] width 5 height 5
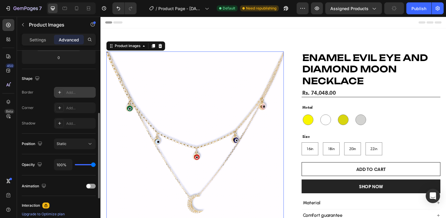
click at [82, 81] on div "Shape" at bounding box center [59, 79] width 74 height 10
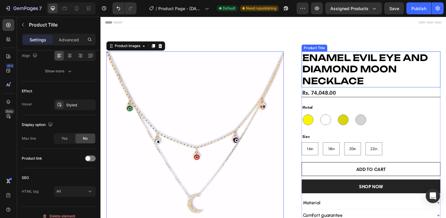
click at [364, 66] on h1 "ENAMEL EVIL EYE AND DIAMOND MOON NECKLACE" at bounding box center [380, 71] width 144 height 37
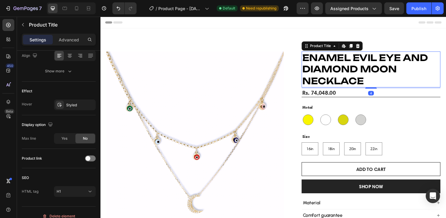
scroll to position [0, 0]
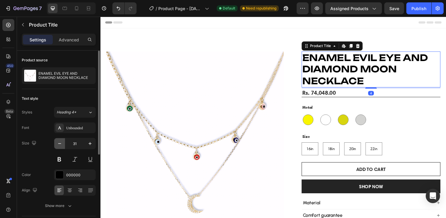
click at [58, 144] on icon "button" at bounding box center [60, 144] width 6 height 6
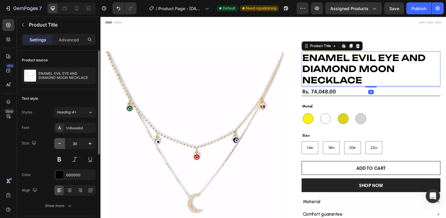
click at [58, 144] on icon "button" at bounding box center [60, 144] width 6 height 6
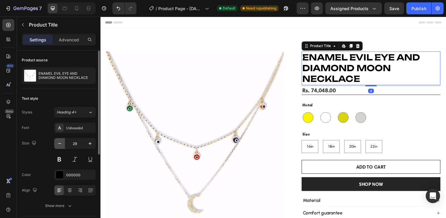
click at [58, 144] on icon "button" at bounding box center [60, 144] width 6 height 6
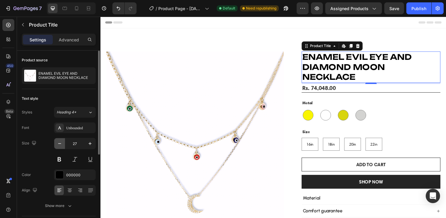
click at [58, 144] on icon "button" at bounding box center [60, 144] width 6 height 6
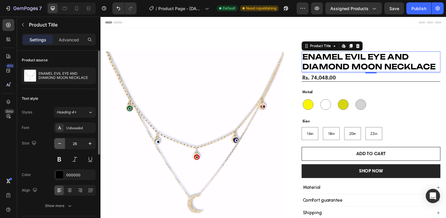
click at [58, 144] on icon "button" at bounding box center [60, 144] width 6 height 6
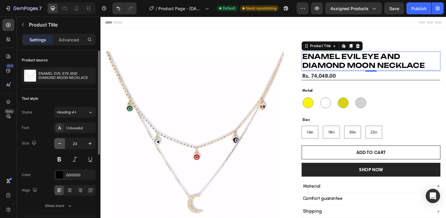
click at [58, 144] on icon "button" at bounding box center [60, 144] width 6 height 6
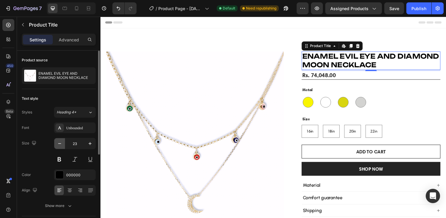
click at [58, 144] on icon "button" at bounding box center [60, 144] width 6 height 6
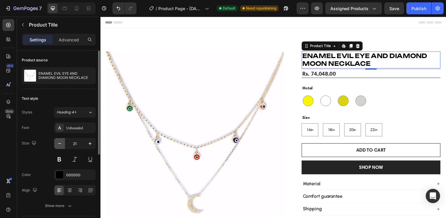
click at [58, 144] on icon "button" at bounding box center [60, 144] width 6 height 6
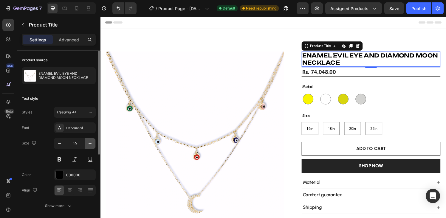
click at [89, 144] on icon "button" at bounding box center [90, 144] width 6 height 6
type input "20"
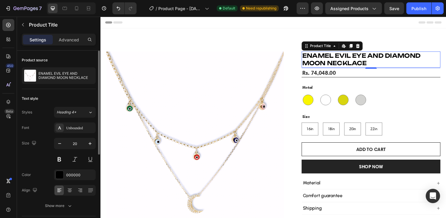
click at [72, 100] on div "Text style" at bounding box center [59, 99] width 74 height 10
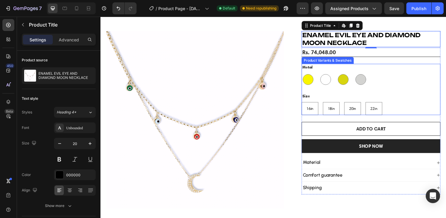
scroll to position [64, 0]
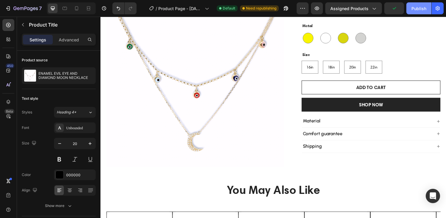
click at [416, 7] on div "Publish" at bounding box center [418, 8] width 15 height 6
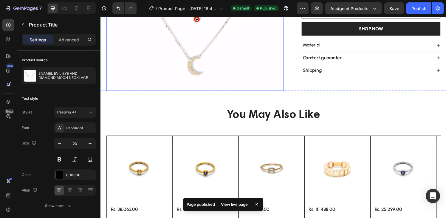
scroll to position [148, 0]
